Goal: Task Accomplishment & Management: Complete application form

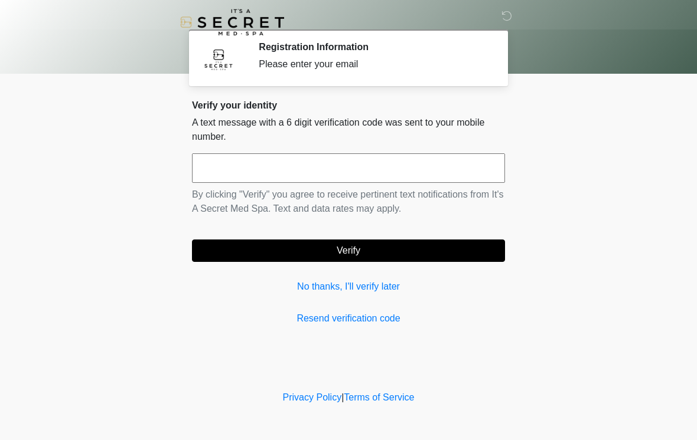
click at [236, 181] on input "text" at bounding box center [348, 168] width 313 height 30
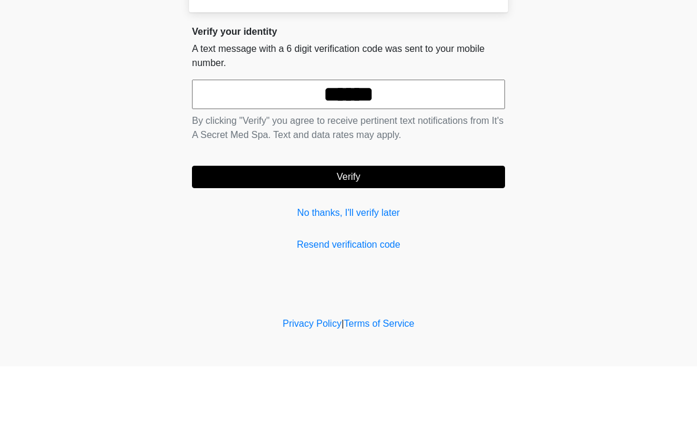
type input "******"
click at [331, 240] on button "Verify" at bounding box center [348, 251] width 313 height 22
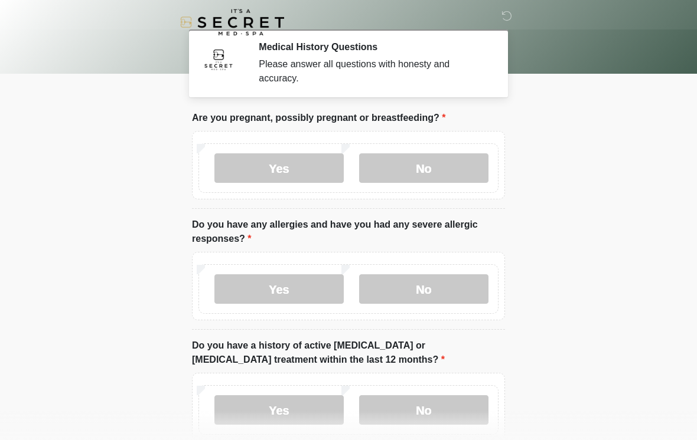
click at [423, 167] on label "No" at bounding box center [423, 168] width 129 height 30
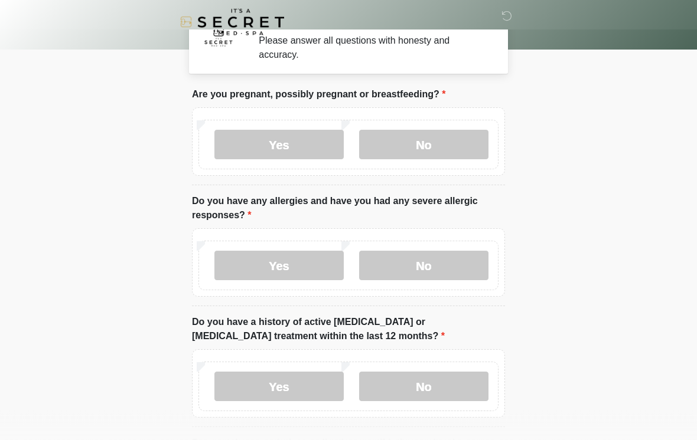
scroll to position [24, 0]
click at [263, 267] on label "Yes" at bounding box center [278, 266] width 129 height 30
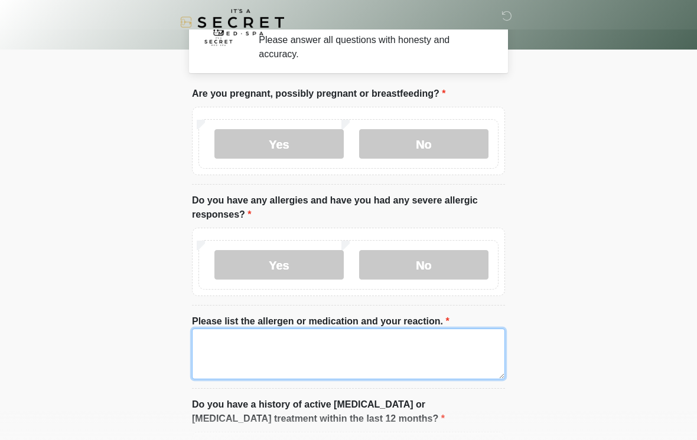
click at [218, 338] on textarea "Please list the allergen or medication and your reaction." at bounding box center [348, 354] width 313 height 51
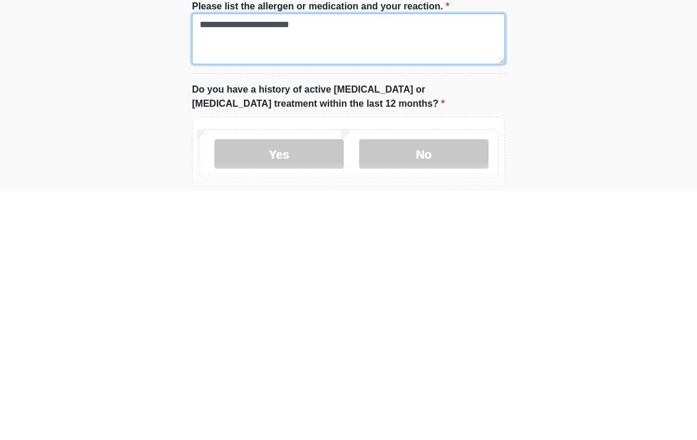
scroll to position [93, 0]
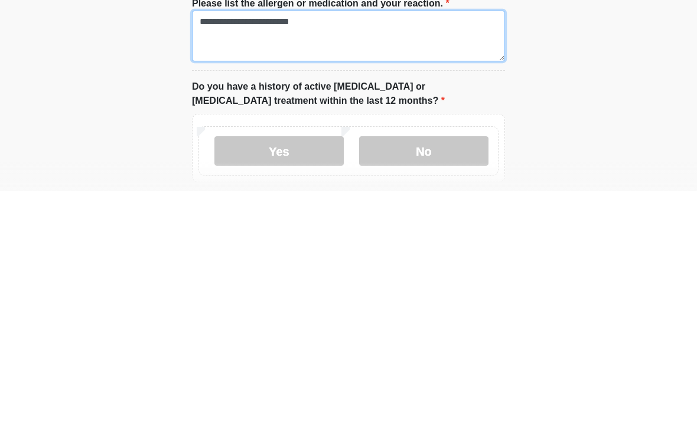
type textarea "**********"
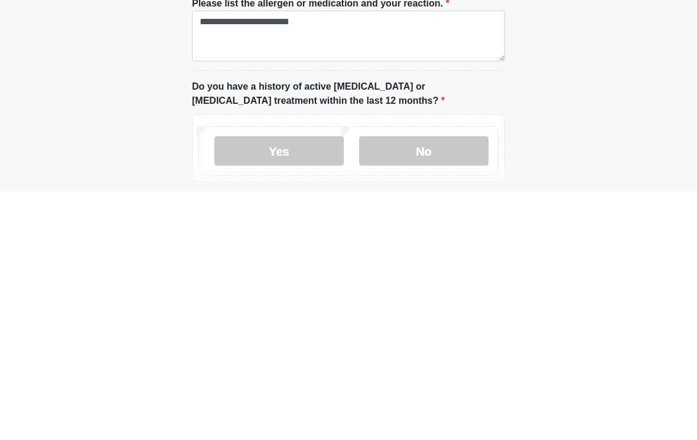
click at [413, 385] on label "No" at bounding box center [423, 400] width 129 height 30
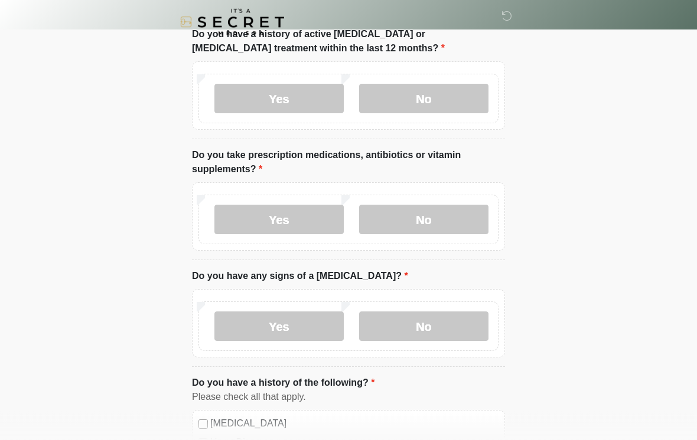
scroll to position [400, 0]
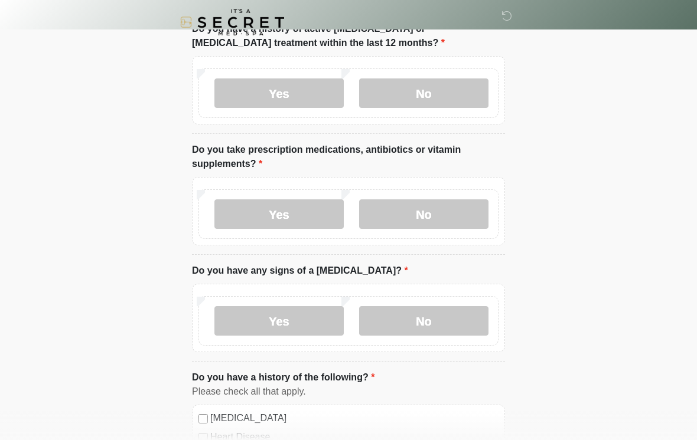
click at [256, 209] on label "Yes" at bounding box center [278, 215] width 129 height 30
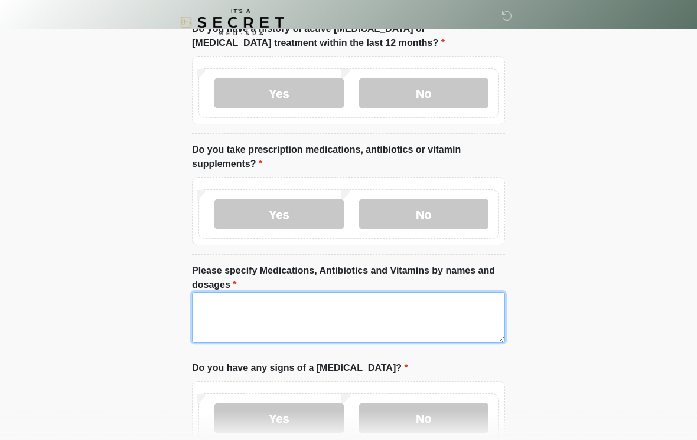
click at [240, 308] on textarea "Please specify Medications, Antibiotics and Vitamins by names and dosages" at bounding box center [348, 317] width 313 height 51
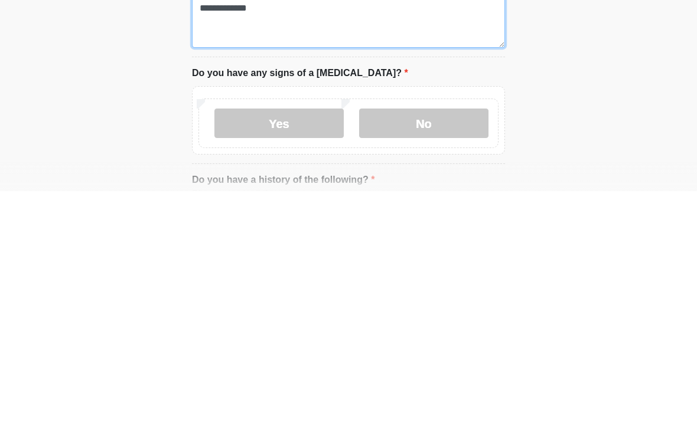
scroll to position [453, 0]
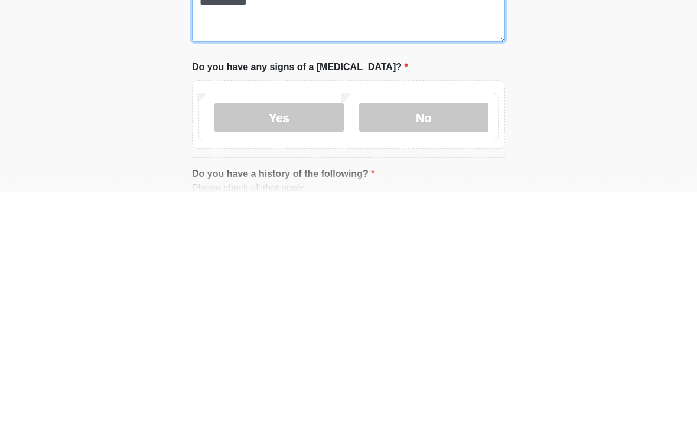
type textarea "**********"
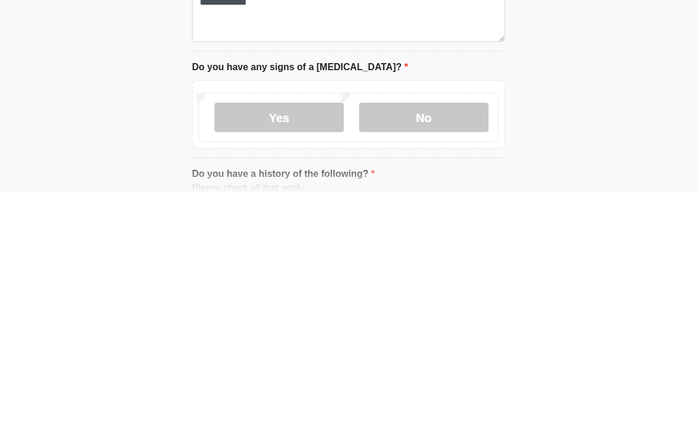
click at [423, 351] on label "No" at bounding box center [423, 366] width 129 height 30
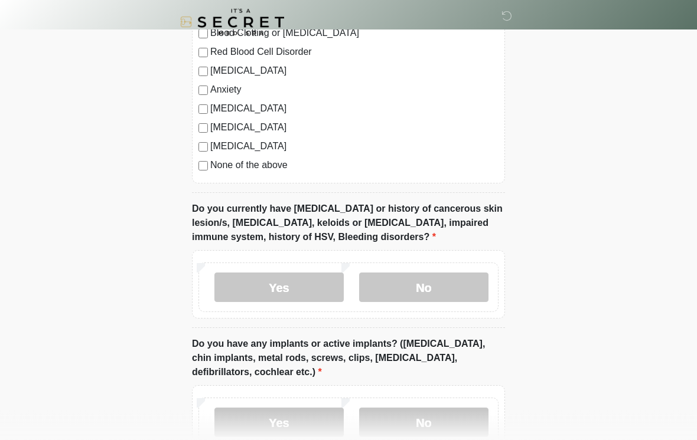
scroll to position [960, 0]
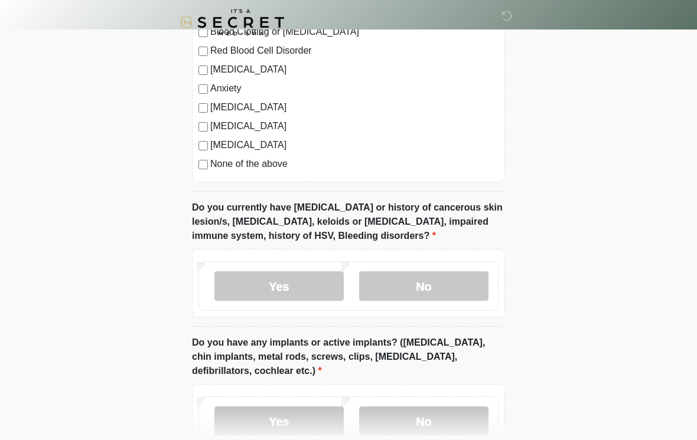
click at [407, 293] on label "No" at bounding box center [423, 287] width 129 height 30
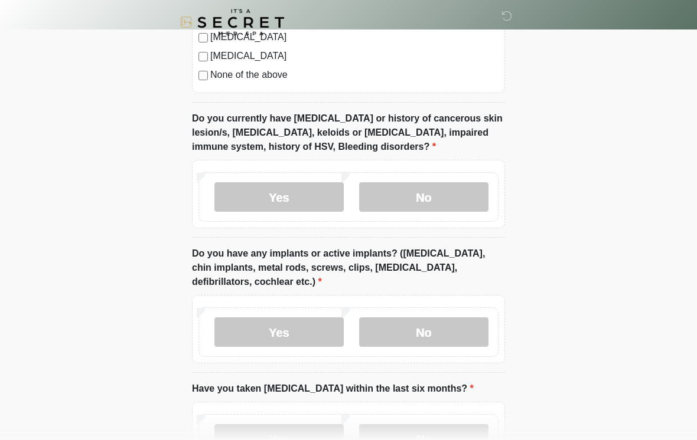
scroll to position [1079, 0]
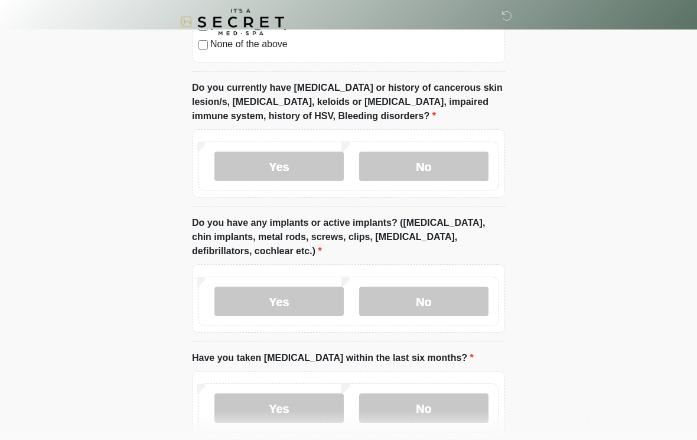
click at [412, 295] on label "No" at bounding box center [423, 302] width 129 height 30
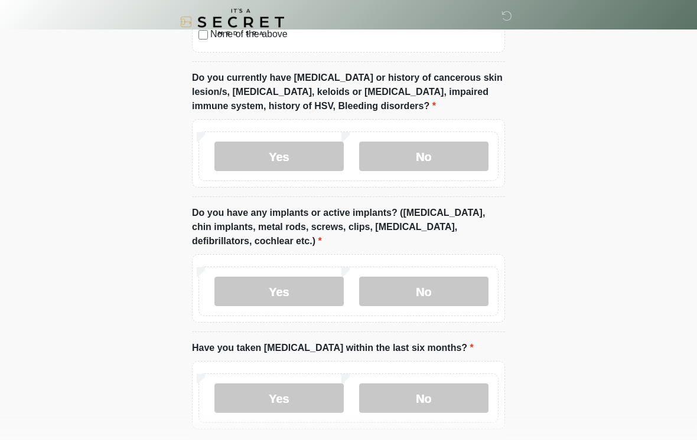
scroll to position [1163, 0]
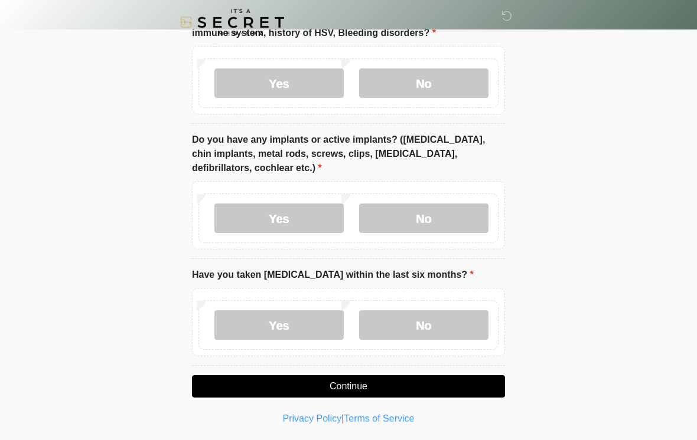
click at [415, 325] on label "No" at bounding box center [423, 325] width 129 height 30
click at [328, 383] on button "Continue" at bounding box center [348, 386] width 313 height 22
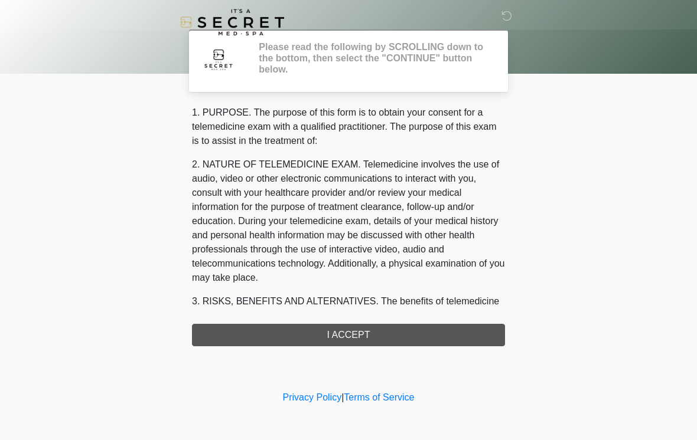
scroll to position [0, 0]
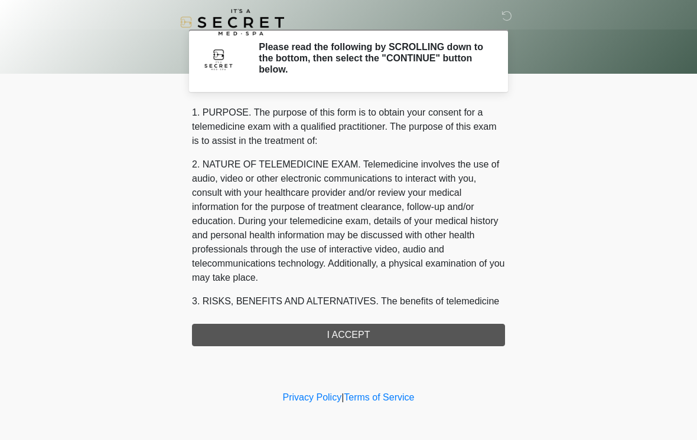
click at [336, 336] on div "1. PURPOSE. The purpose of this form is to obtain your consent for a telemedici…" at bounding box center [348, 226] width 313 height 241
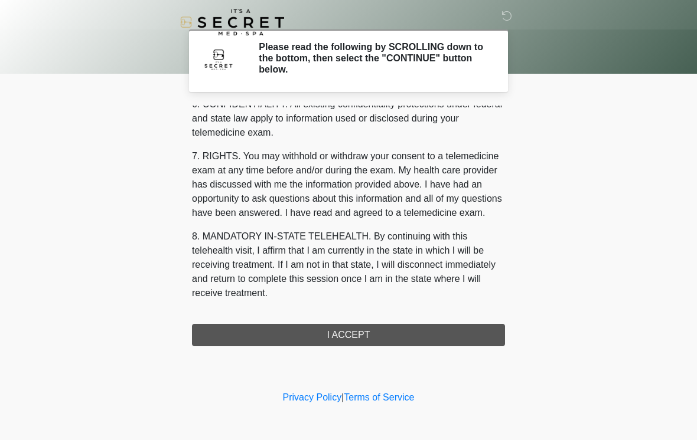
scroll to position [481, 0]
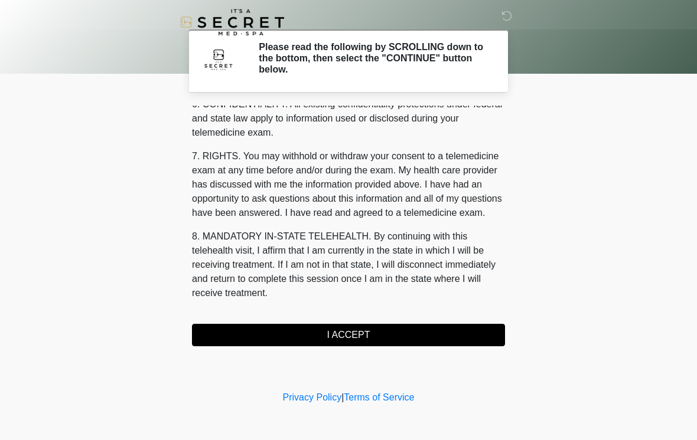
click at [346, 339] on button "I ACCEPT" at bounding box center [348, 335] width 313 height 22
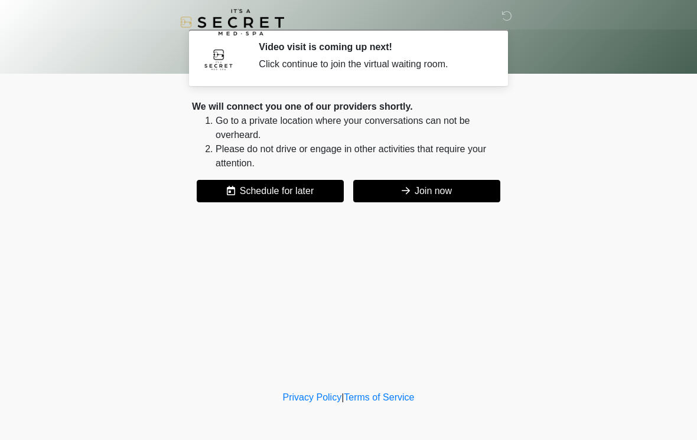
click at [404, 190] on icon at bounding box center [405, 190] width 8 height 9
